Goal: Information Seeking & Learning: Learn about a topic

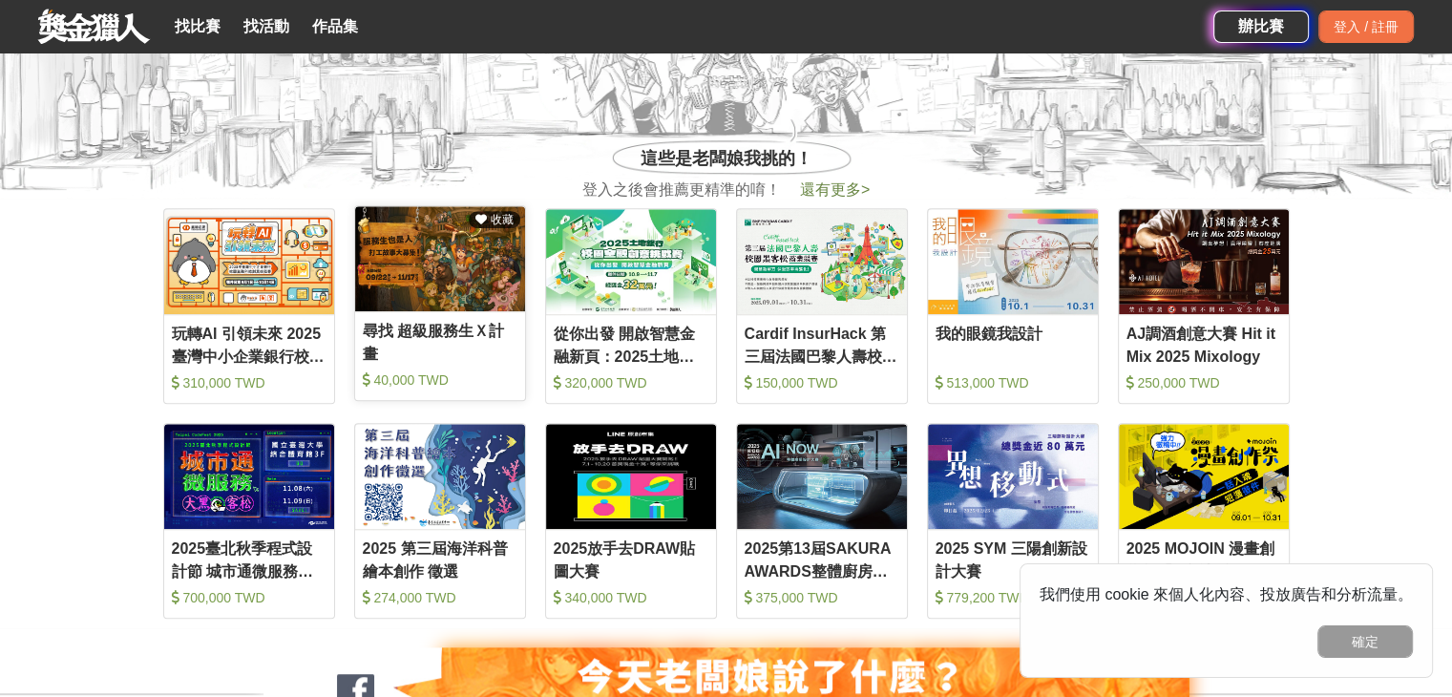
scroll to position [764, 0]
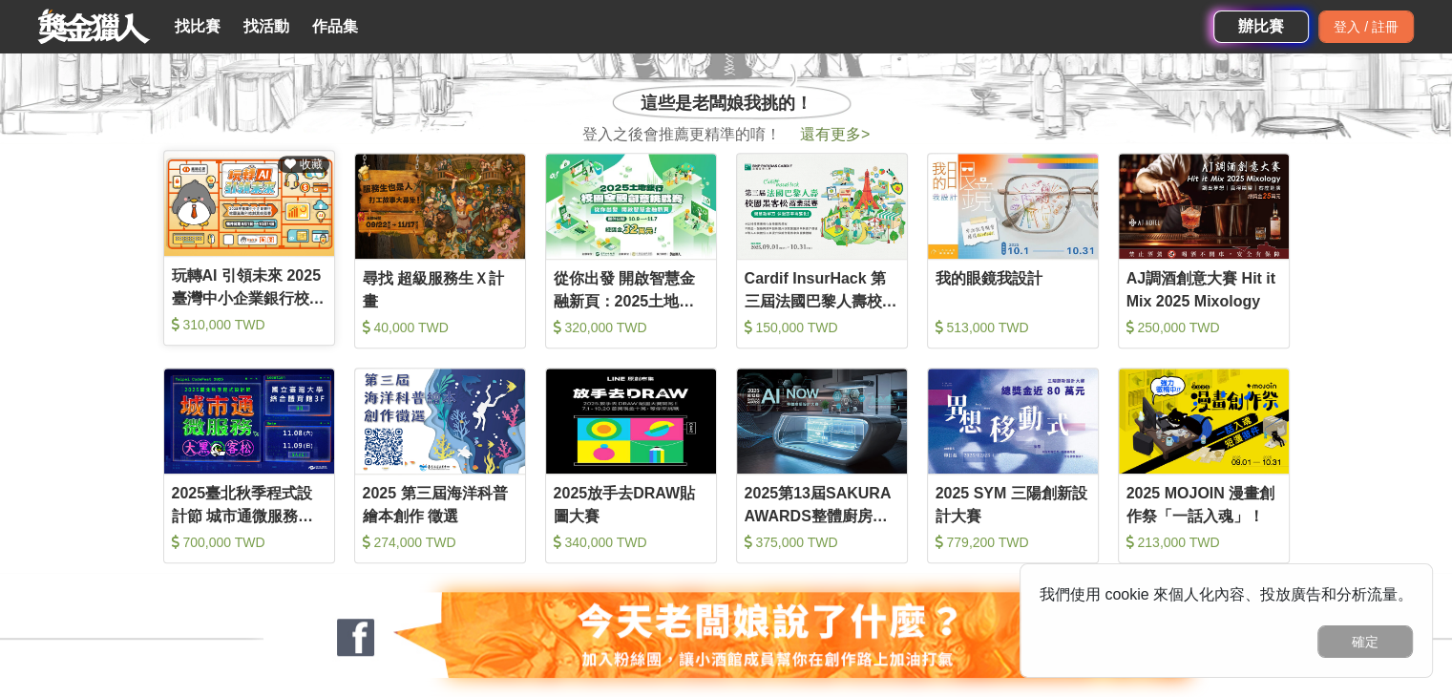
click at [293, 221] on img at bounding box center [249, 203] width 170 height 105
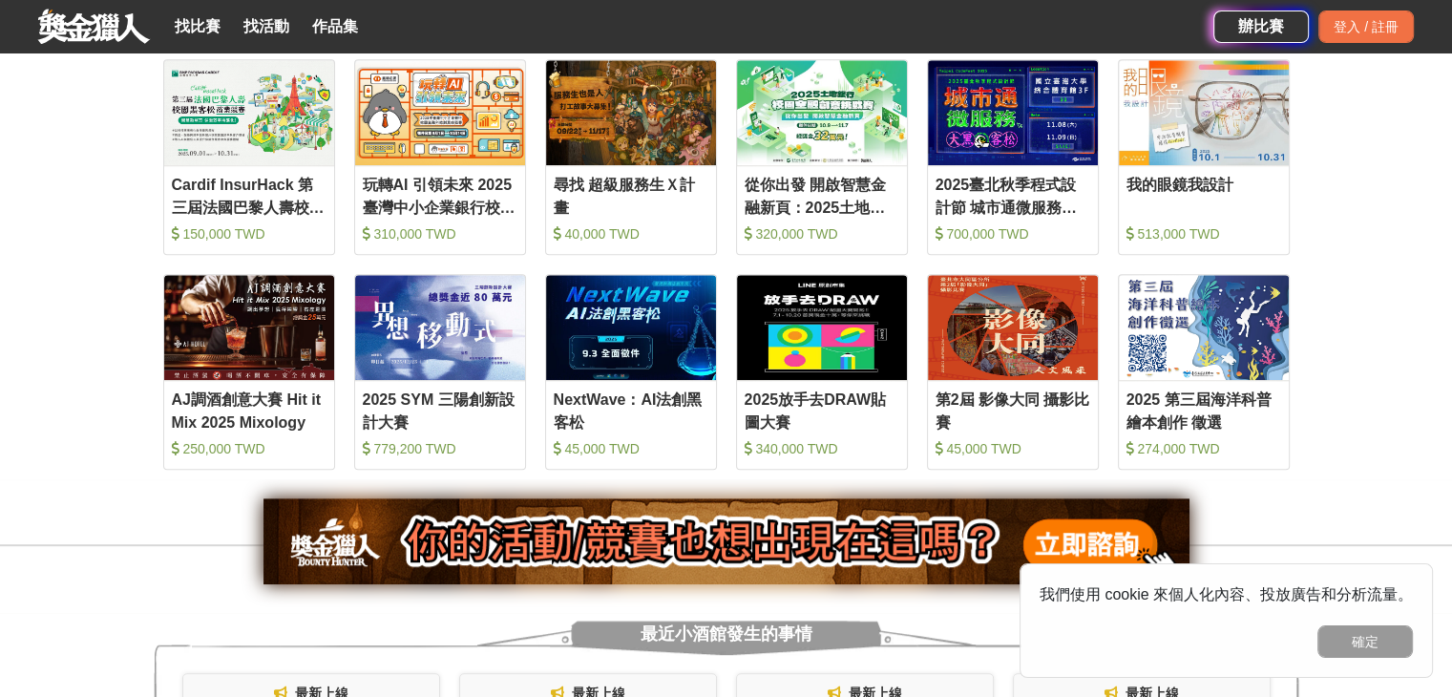
scroll to position [859, 0]
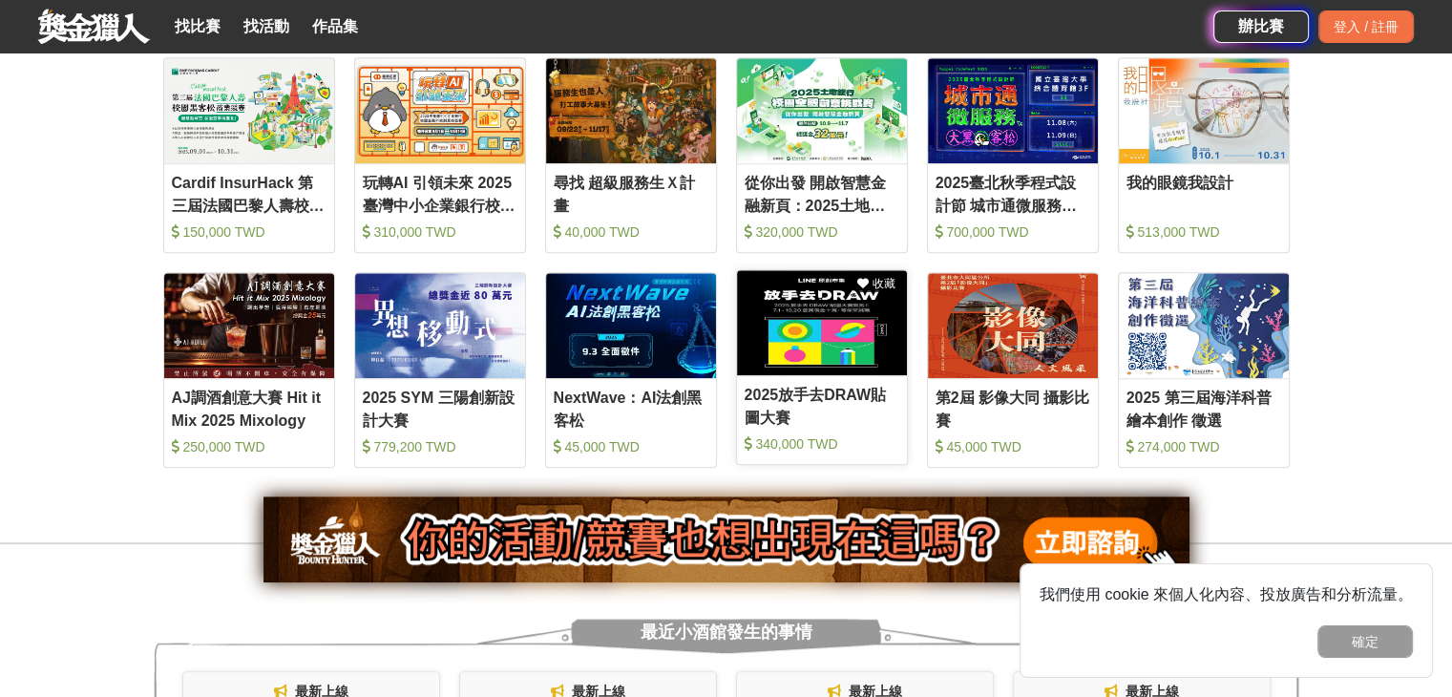
click at [834, 365] on img at bounding box center [822, 322] width 170 height 105
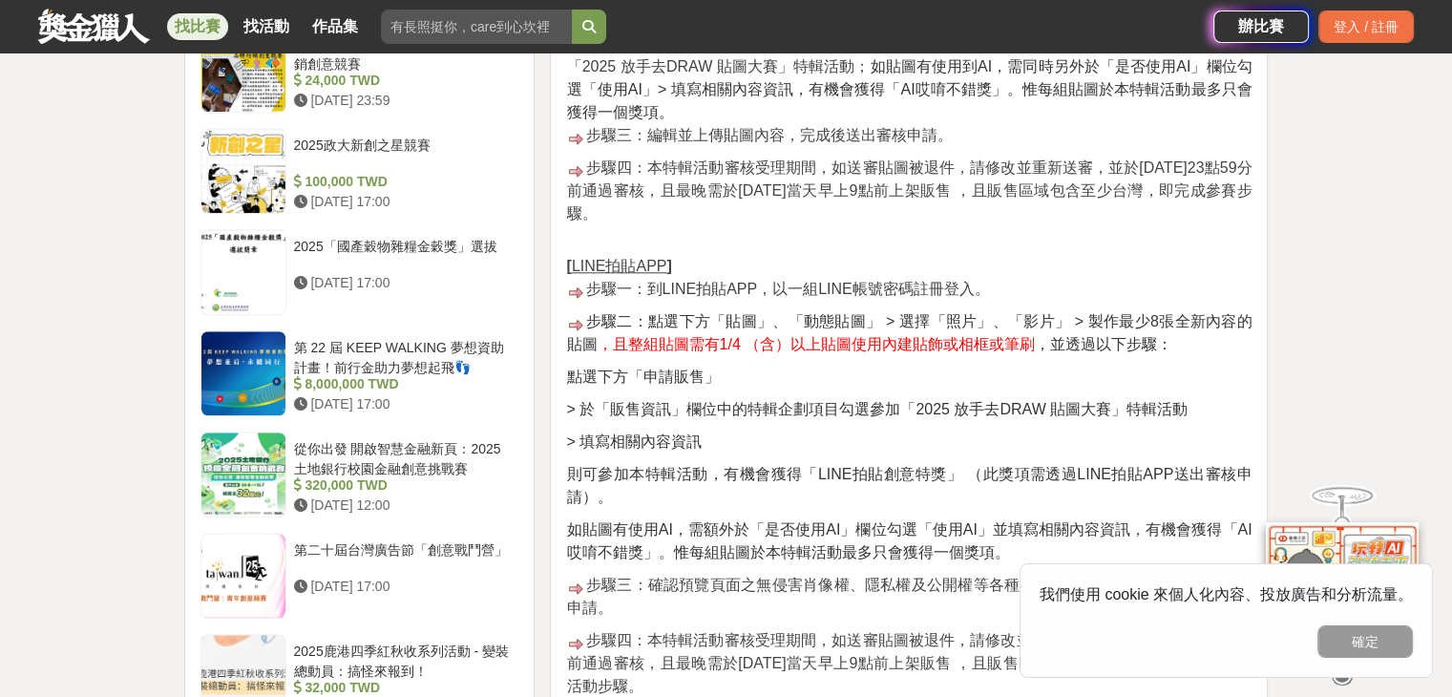
scroll to position [1909, 0]
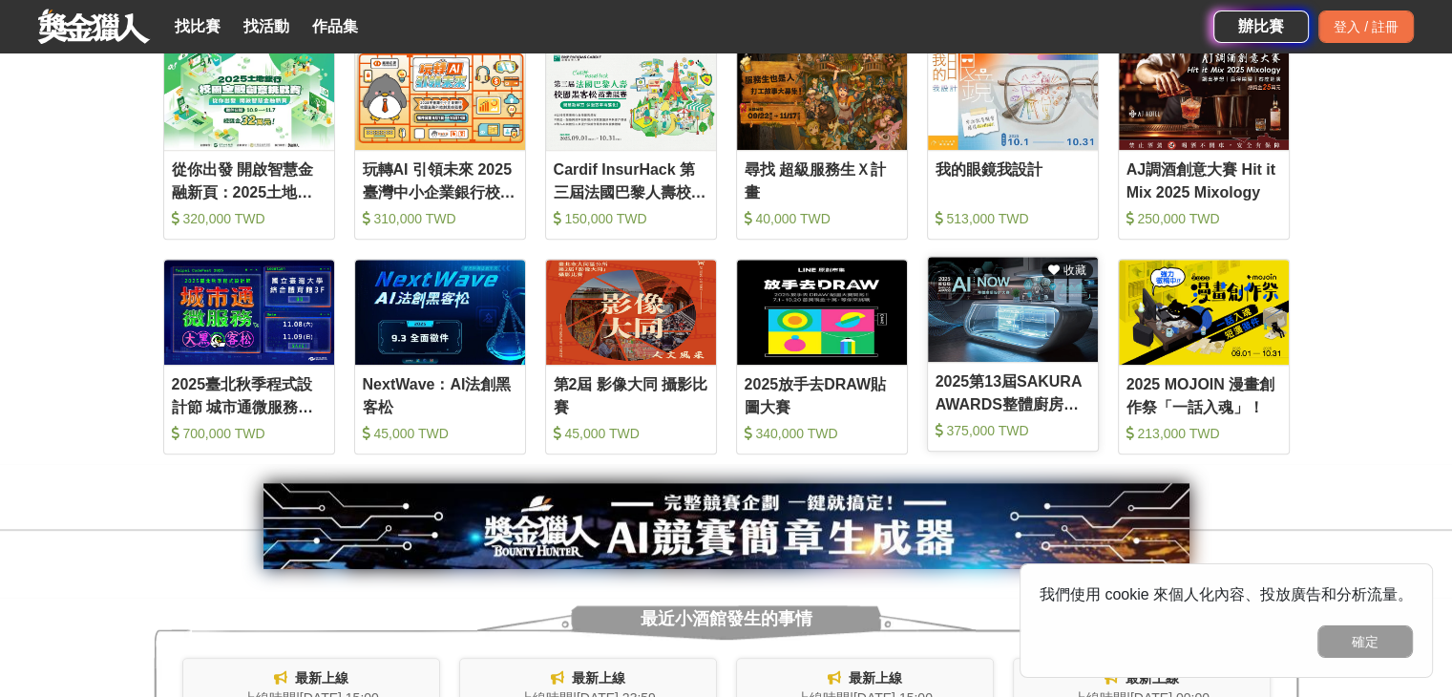
scroll to position [871, 0]
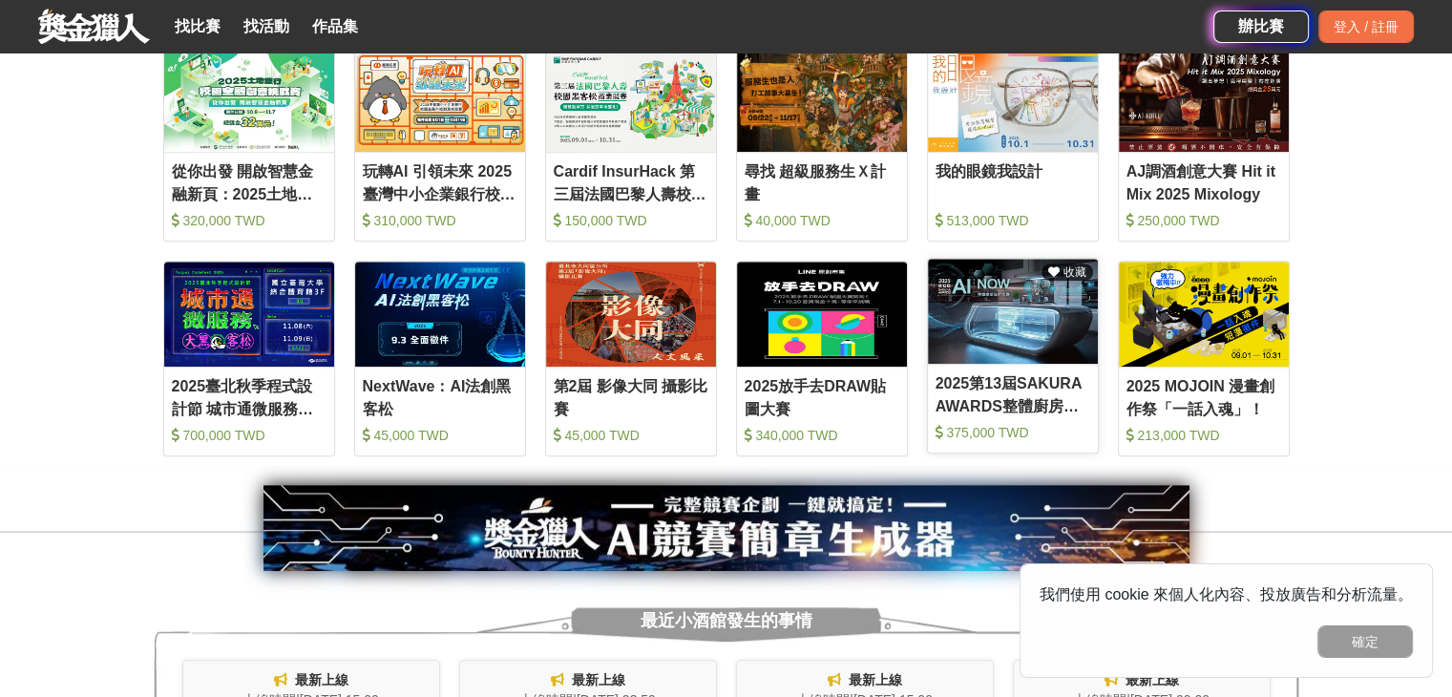
click at [1035, 349] on img at bounding box center [1013, 311] width 170 height 105
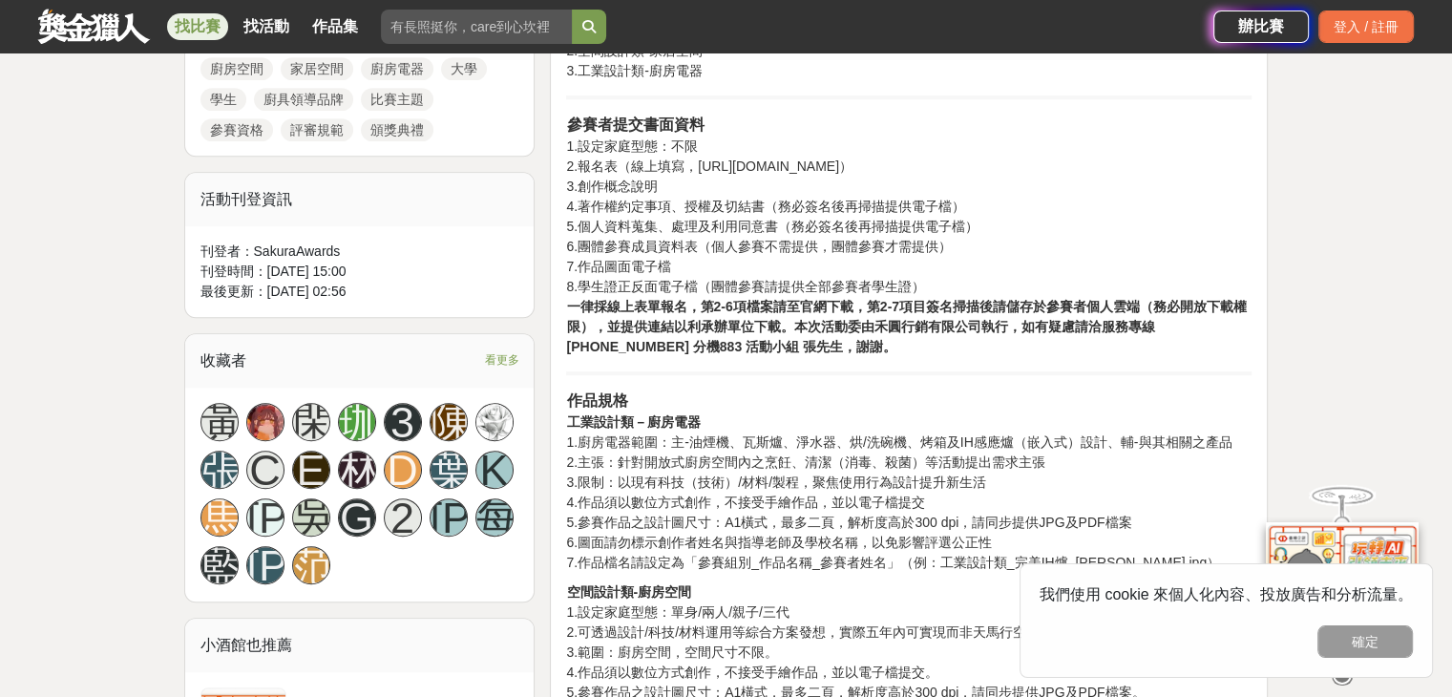
scroll to position [1145, 0]
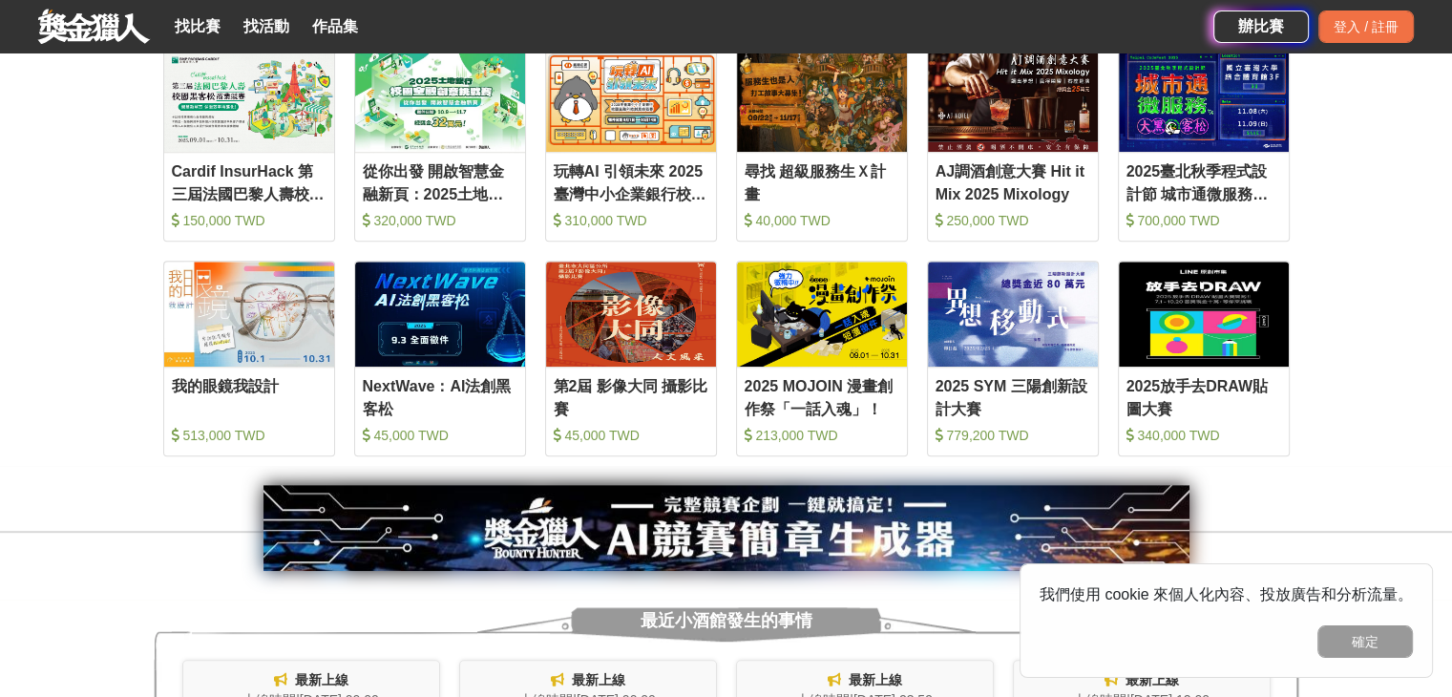
scroll to position [871, 0]
click at [424, 340] on img at bounding box center [440, 311] width 170 height 105
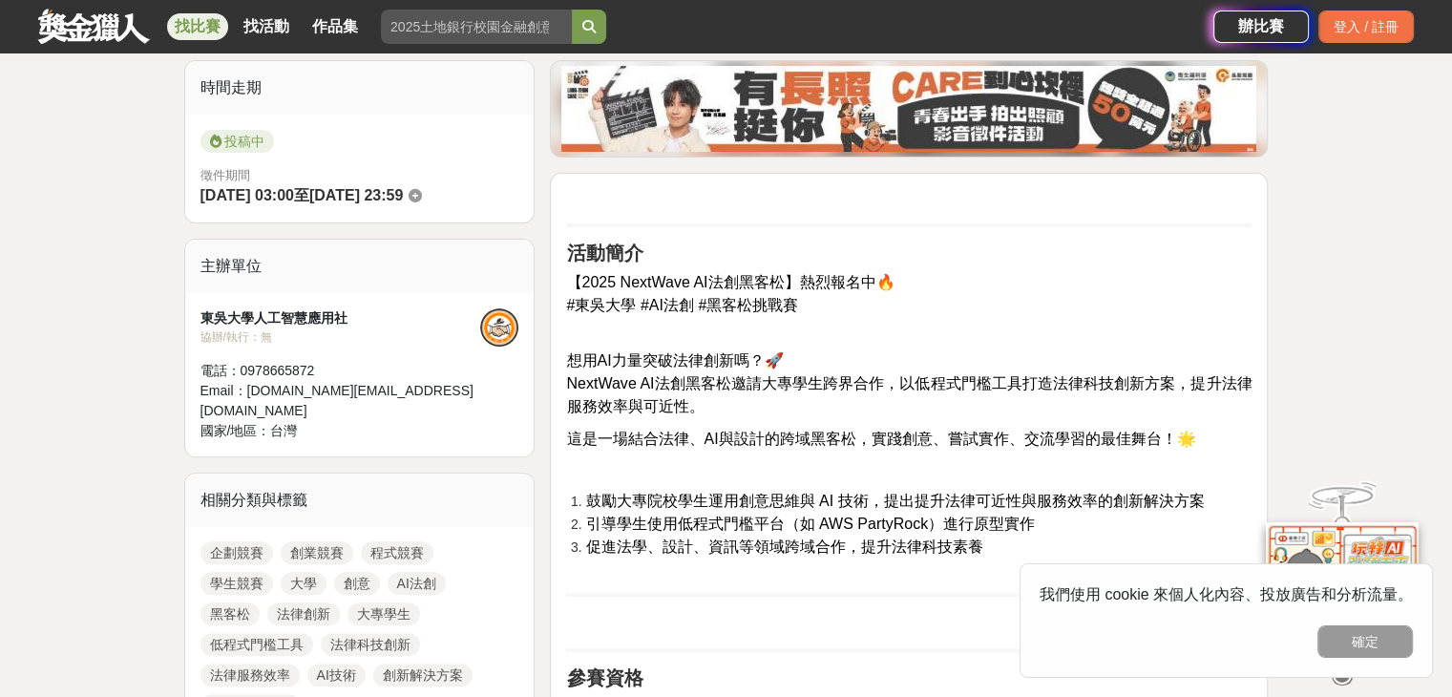
scroll to position [477, 0]
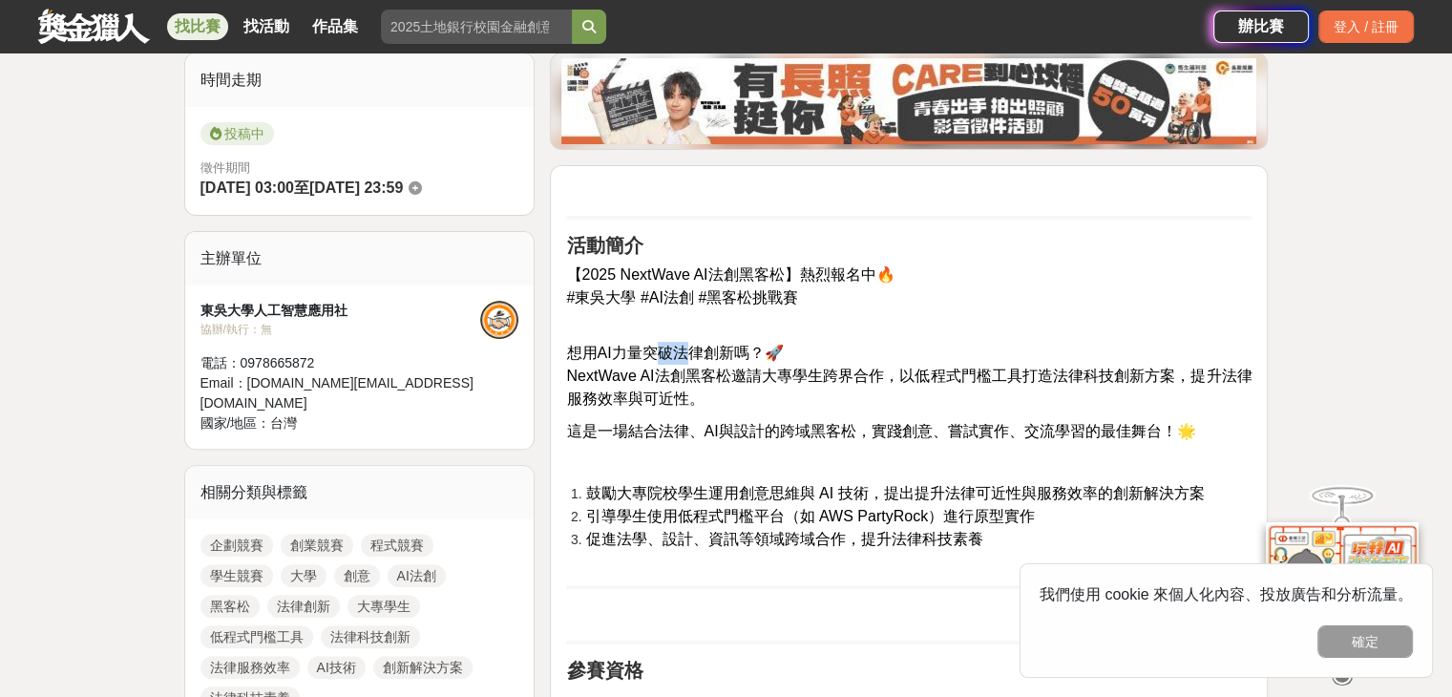
drag, startPoint x: 659, startPoint y: 348, endPoint x: 687, endPoint y: 352, distance: 28.9
click at [687, 352] on span "想用AI力量突破法律創新嗎？🚀" at bounding box center [674, 353] width 217 height 16
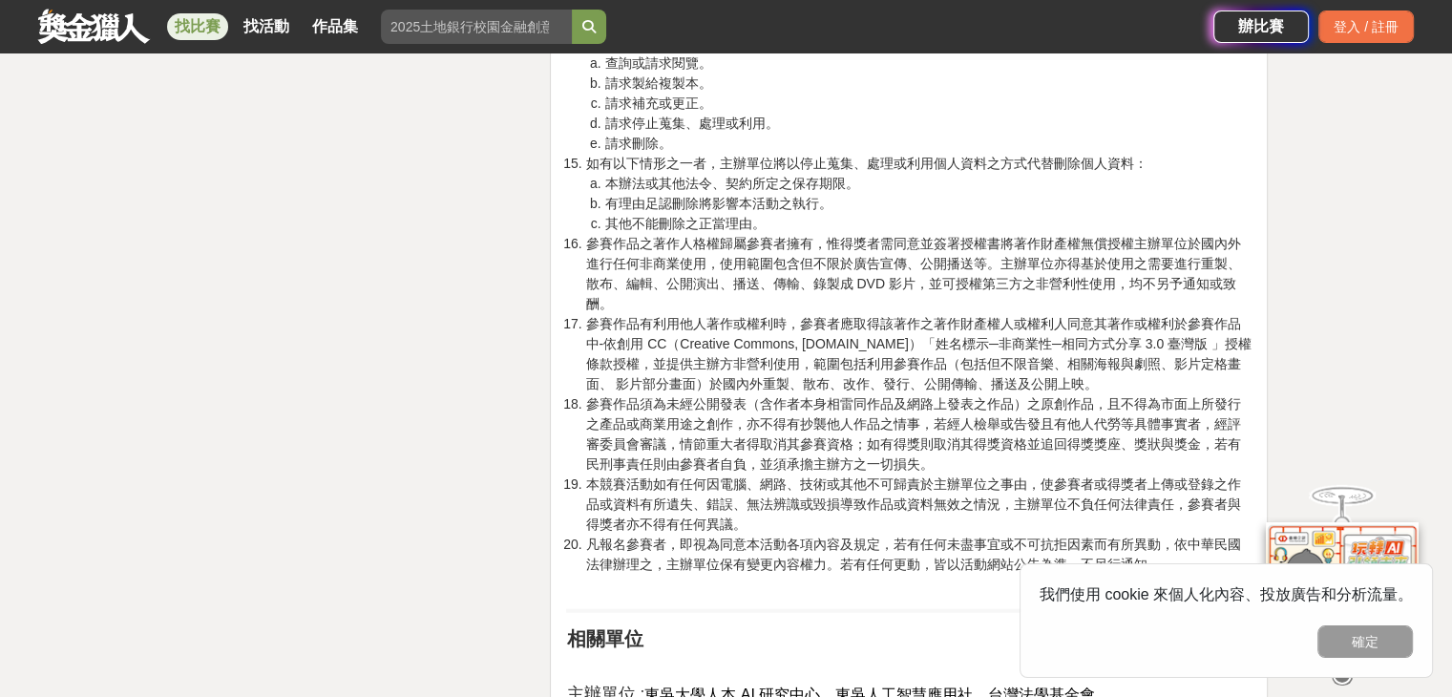
scroll to position [5154, 0]
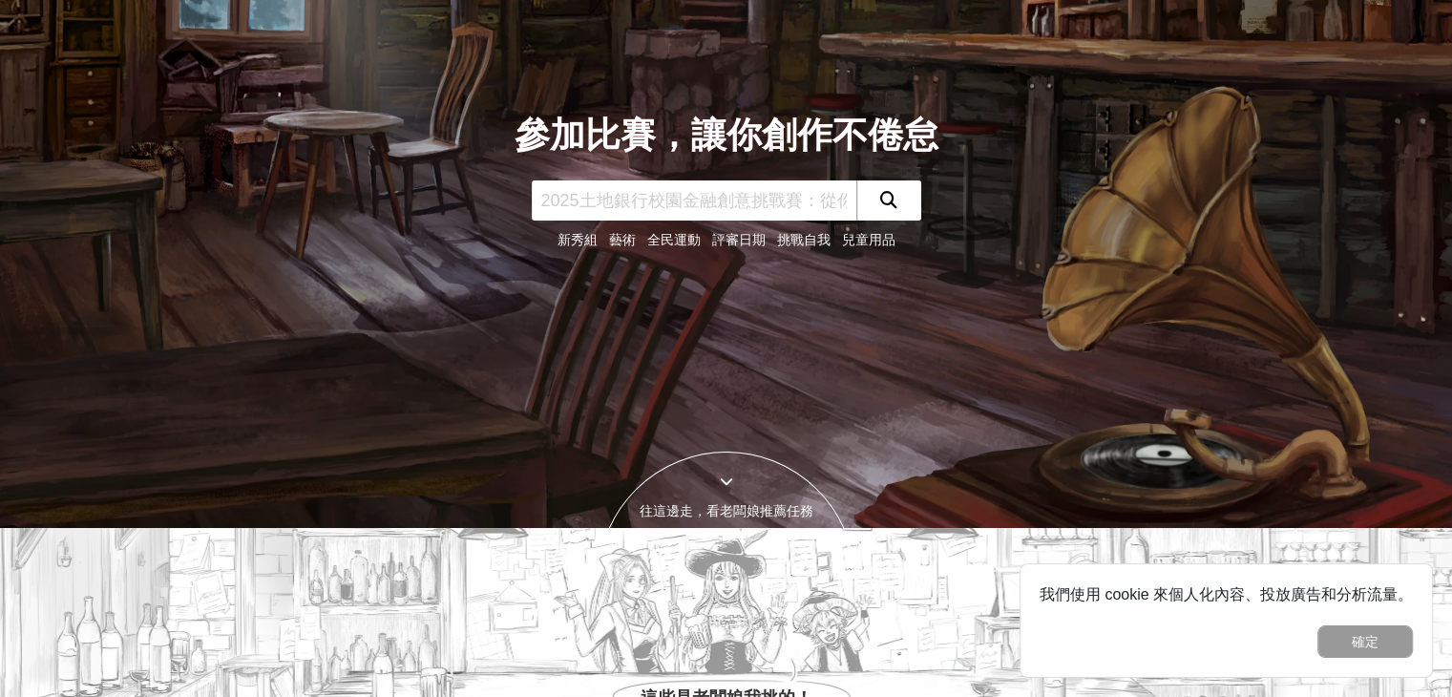
scroll to position [191, 0]
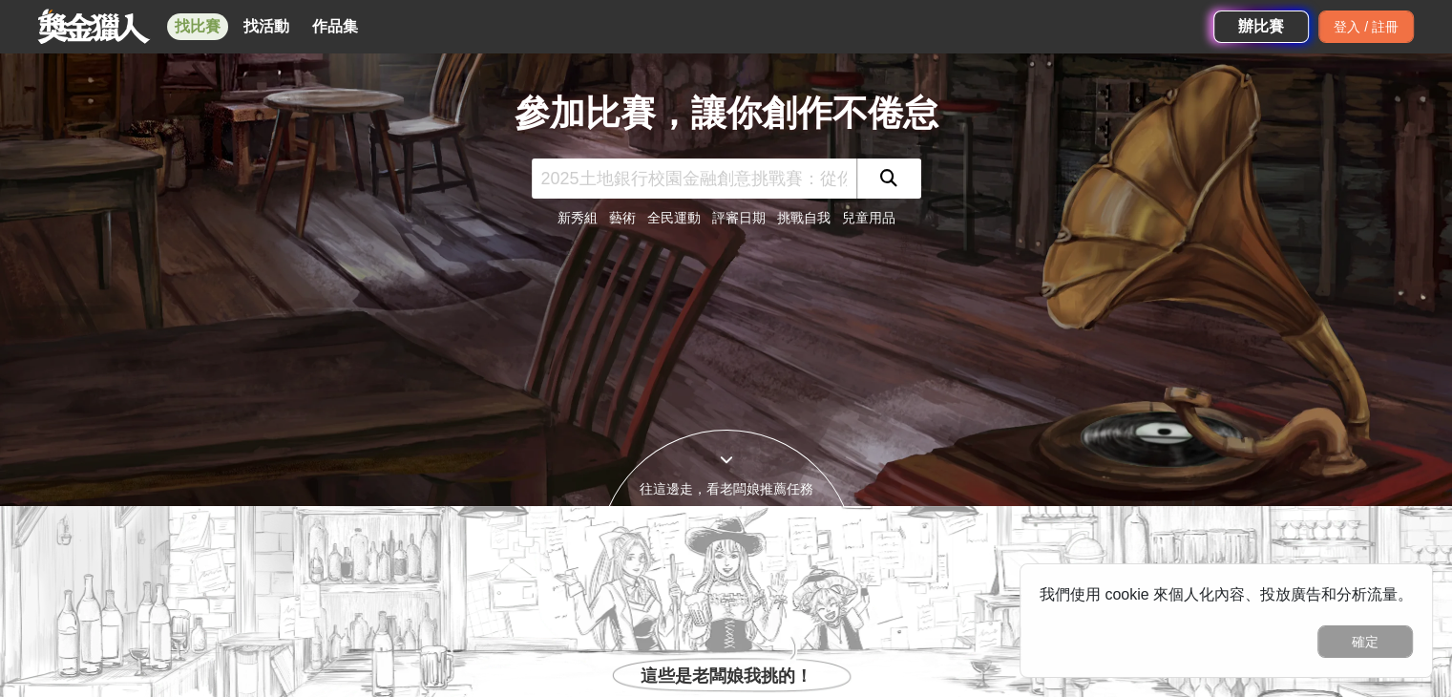
click at [198, 31] on link "找比賽" at bounding box center [197, 26] width 61 height 27
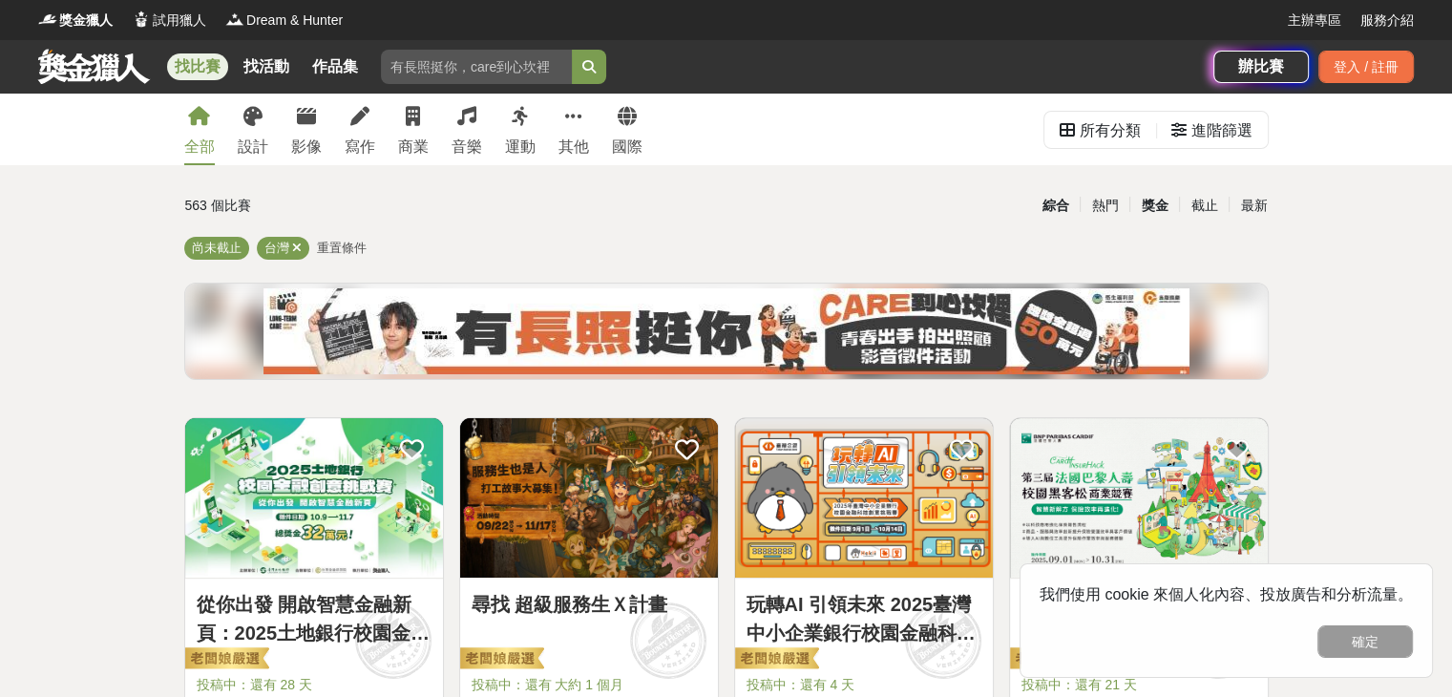
click at [1152, 201] on div "獎金" at bounding box center [1154, 205] width 50 height 33
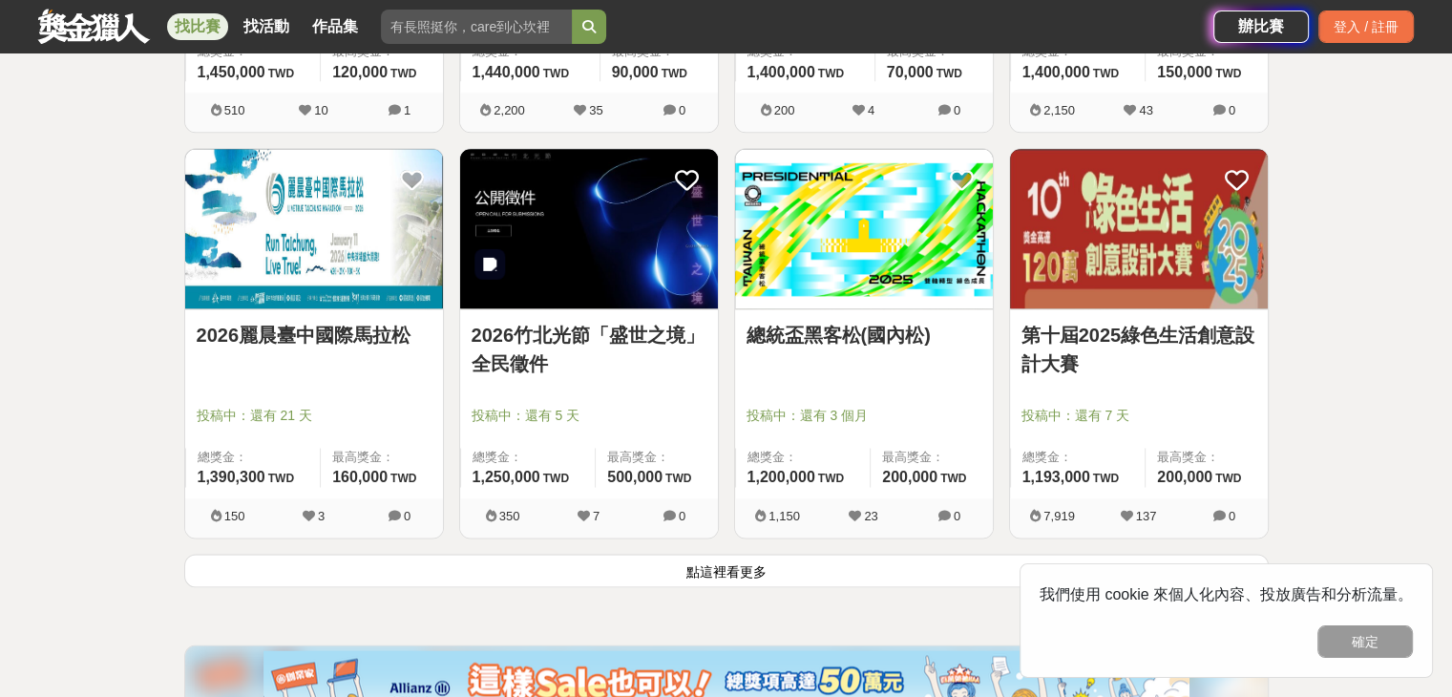
scroll to position [2303, 0]
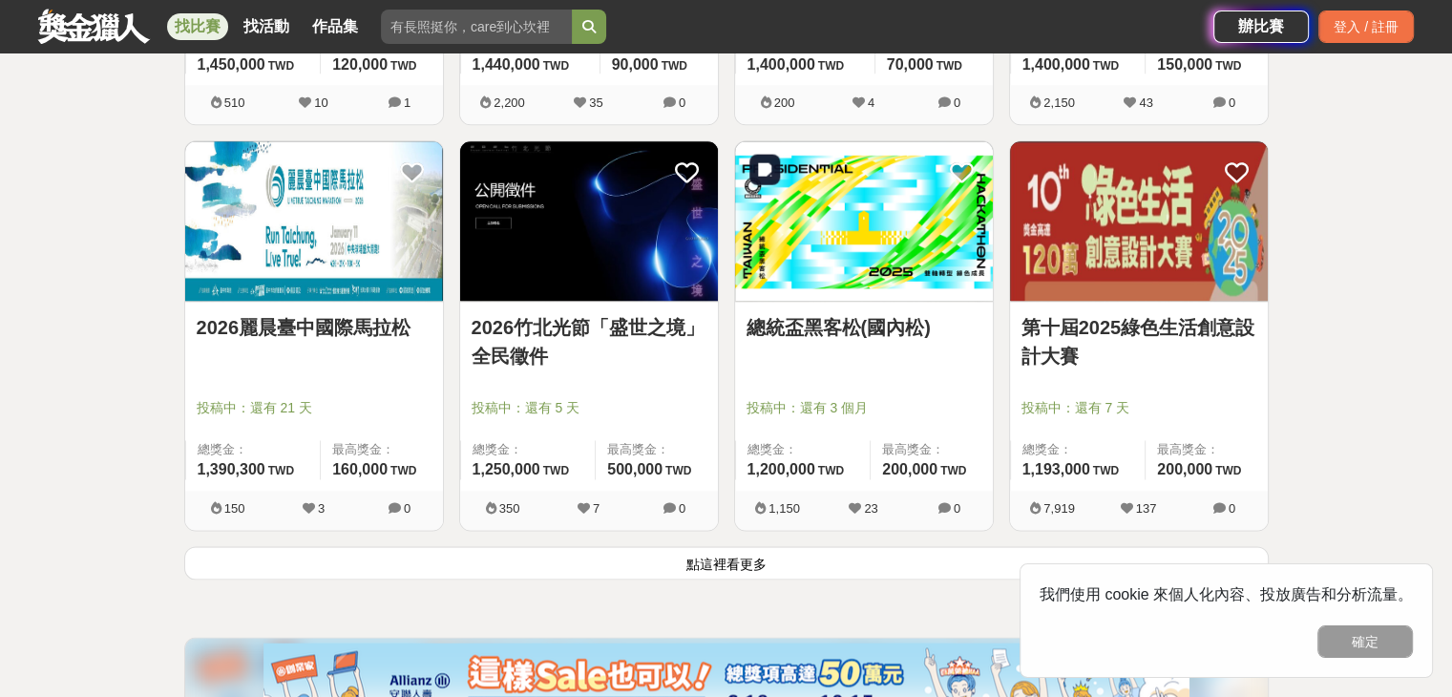
click at [916, 269] on img at bounding box center [864, 220] width 258 height 159
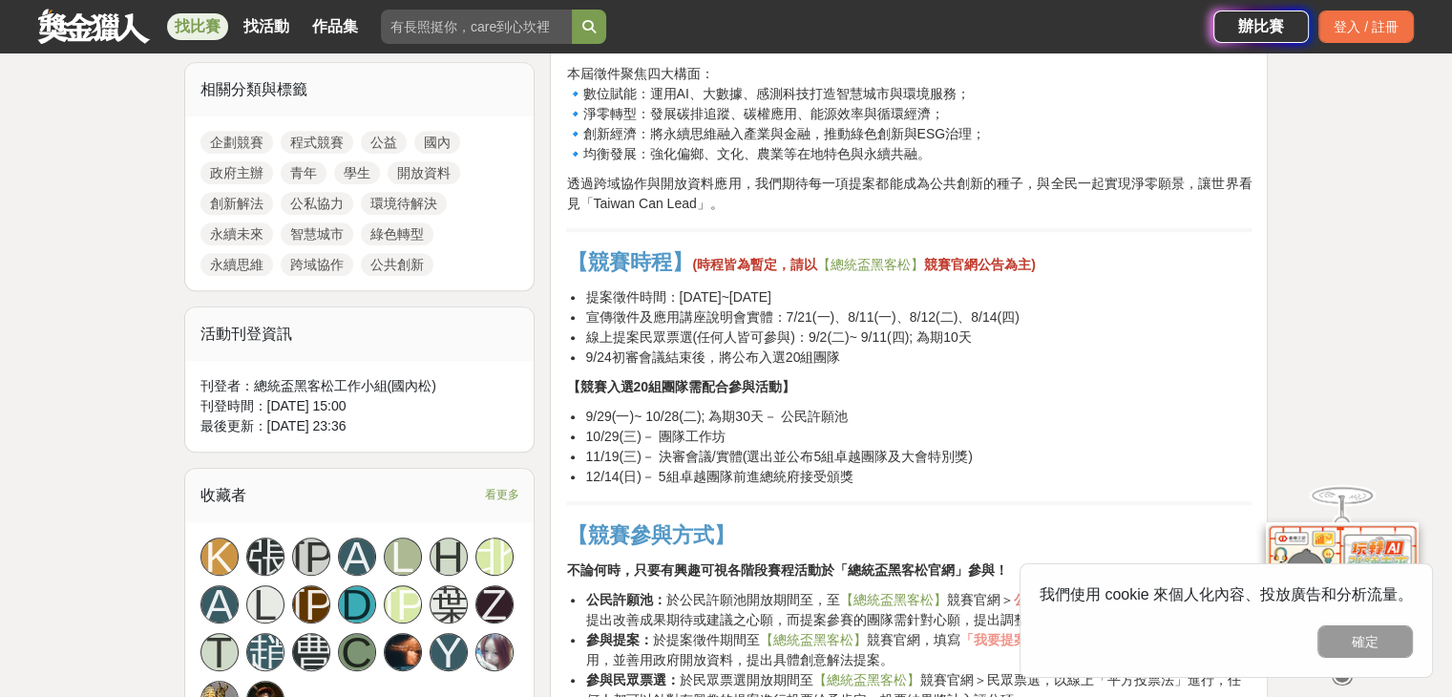
scroll to position [859, 0]
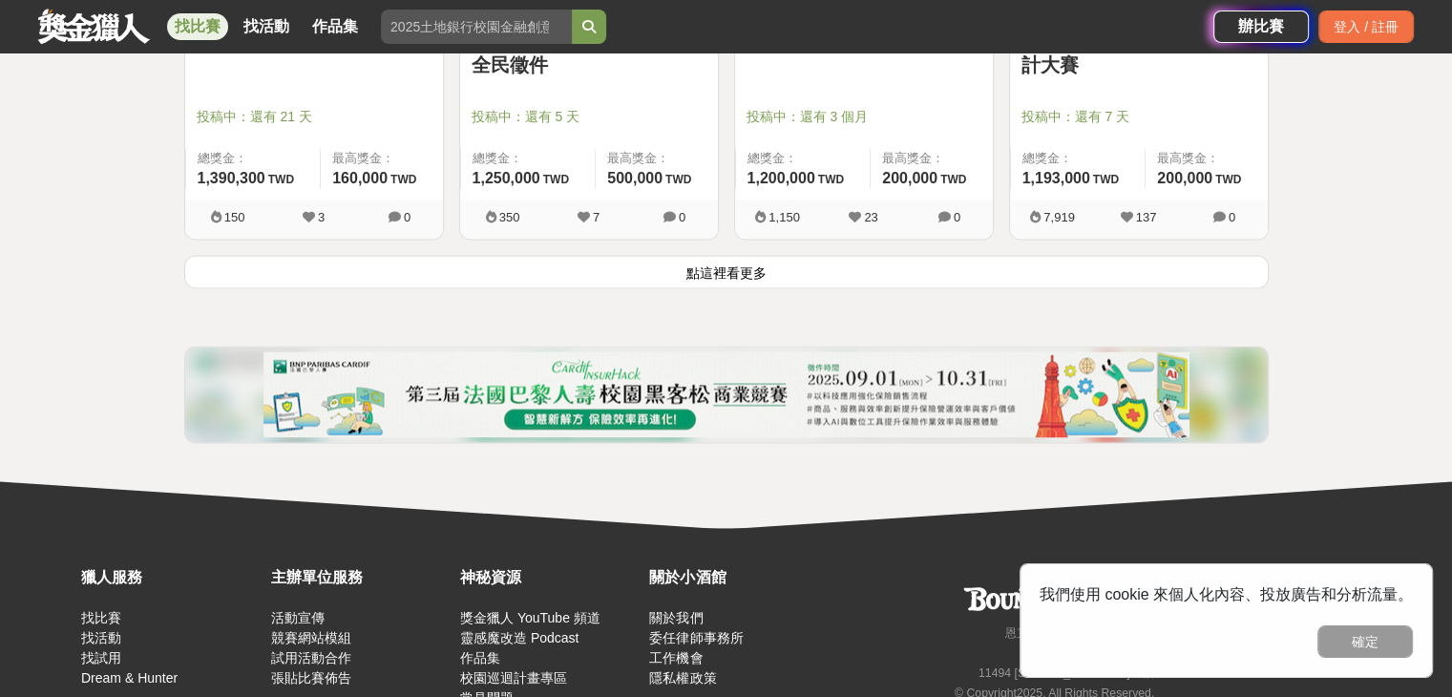
scroll to position [2685, 0]
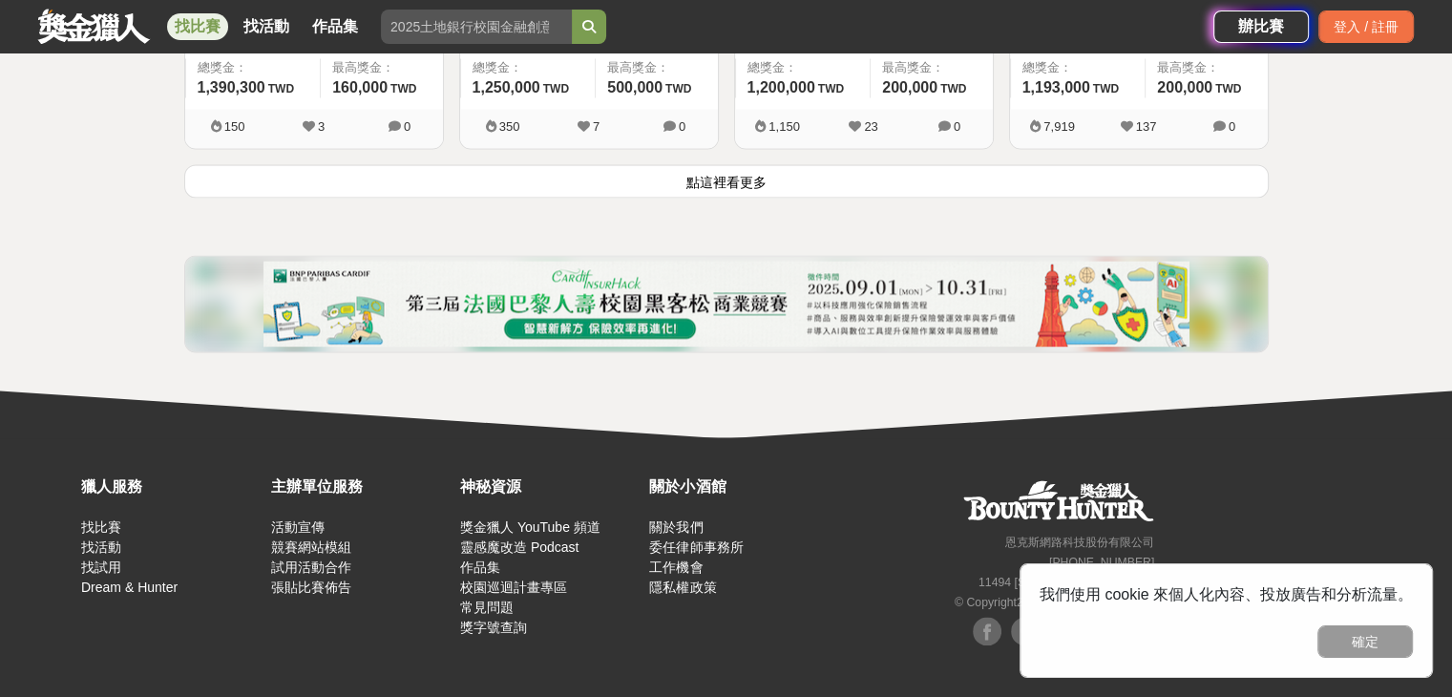
click at [695, 190] on button "點這裡看更多" at bounding box center [726, 180] width 1084 height 33
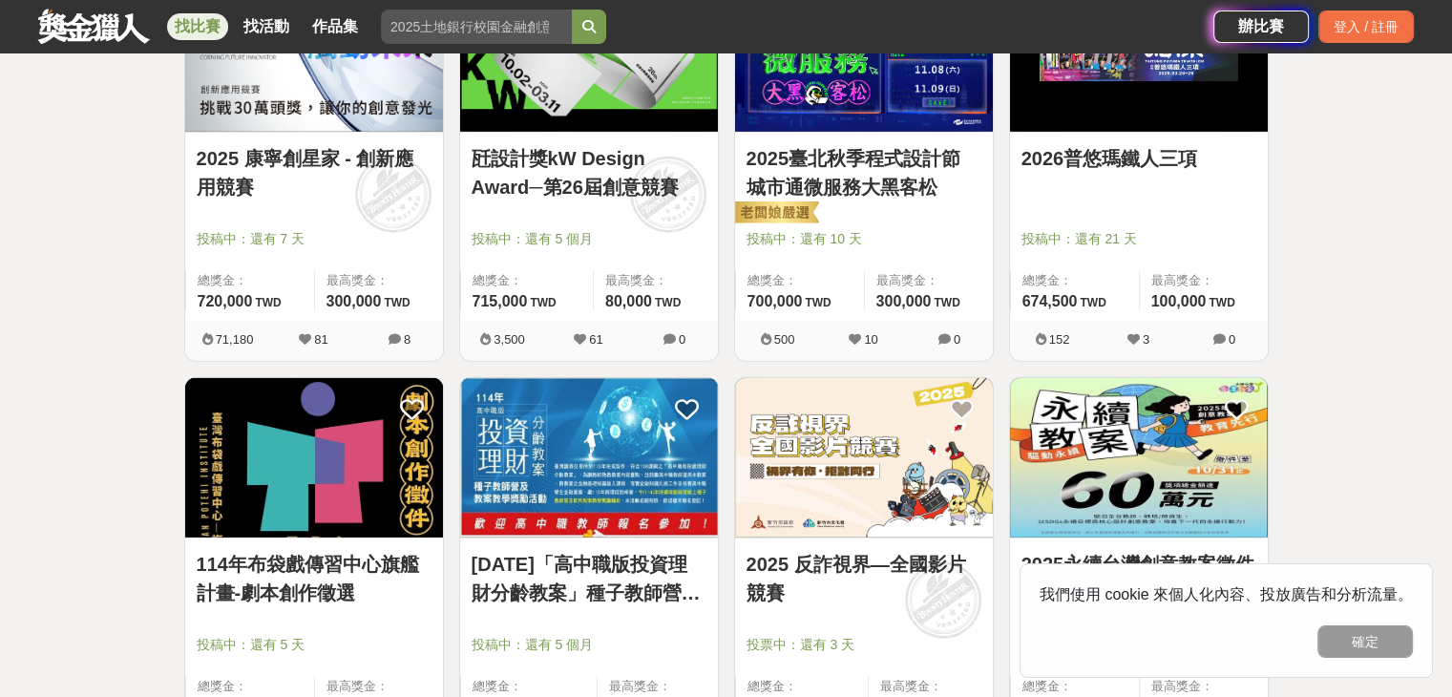
scroll to position [4976, 0]
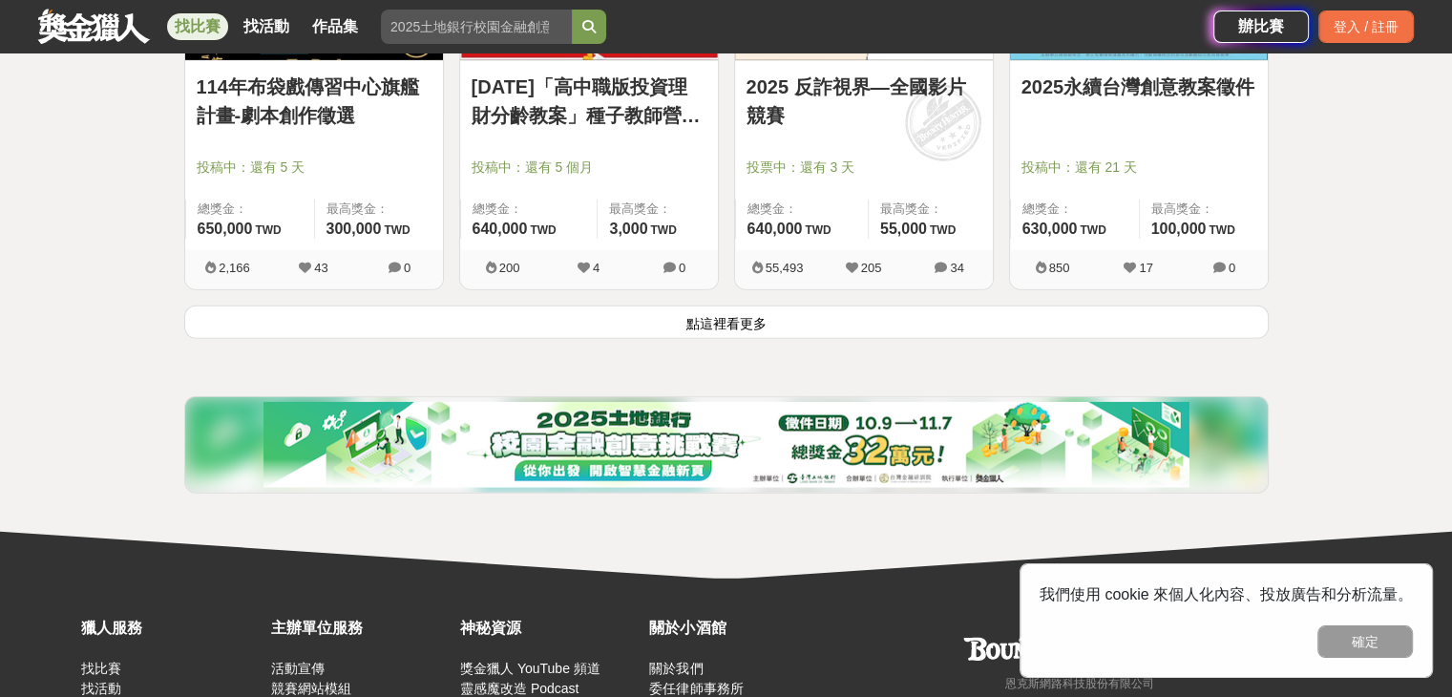
click at [965, 317] on button "點這裡看更多" at bounding box center [726, 321] width 1084 height 33
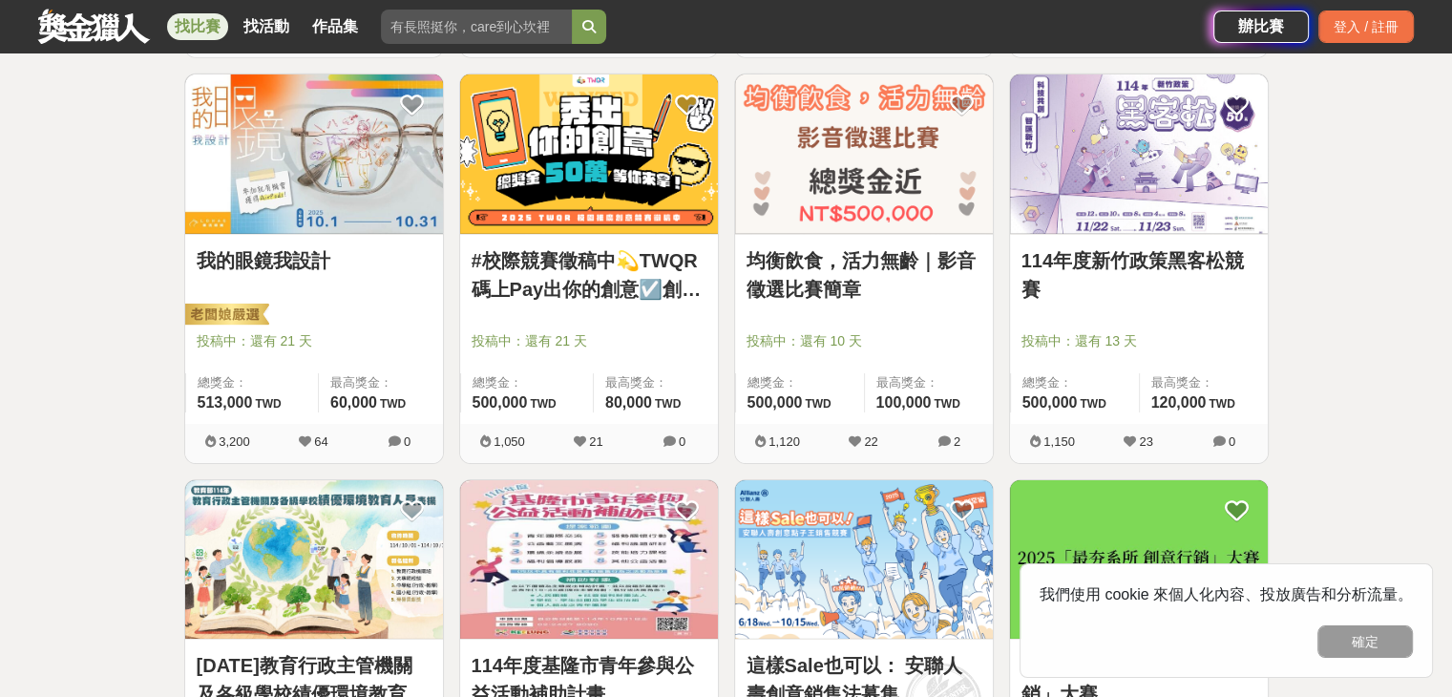
scroll to position [6026, 0]
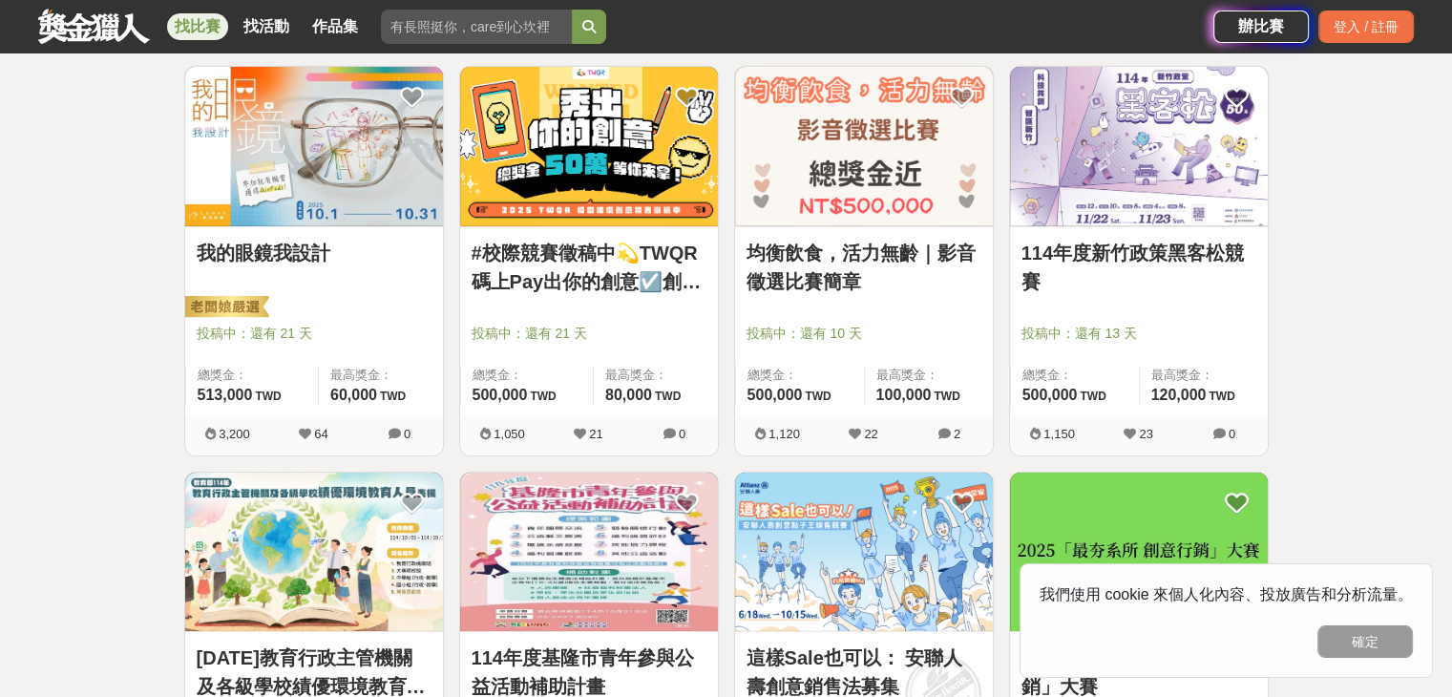
click at [682, 279] on link "#校際競賽徵稿中💫TWQR碼上Pay出你的創意☑️創意特Pay員徵召令🔥短影音、梗圖大賽開跑啦🤩" at bounding box center [589, 267] width 235 height 57
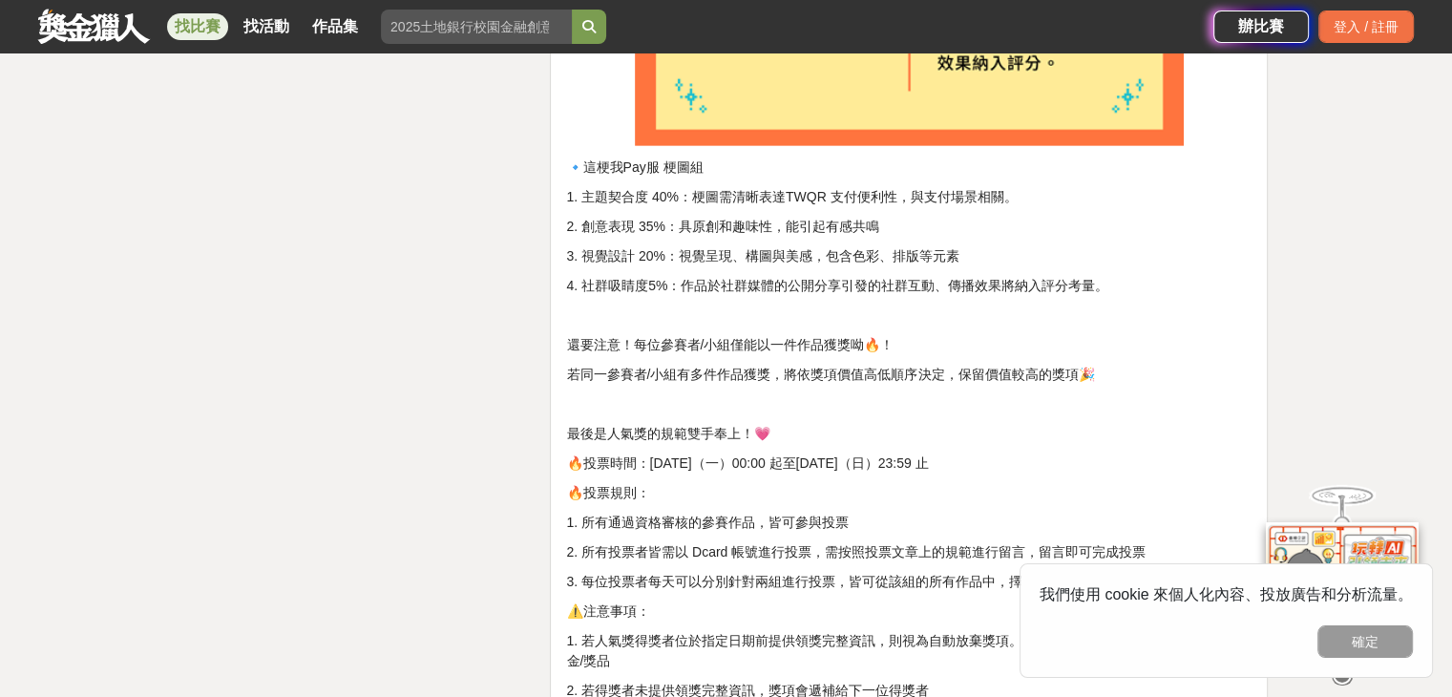
scroll to position [6204, 0]
